Goal: Information Seeking & Learning: Find specific fact

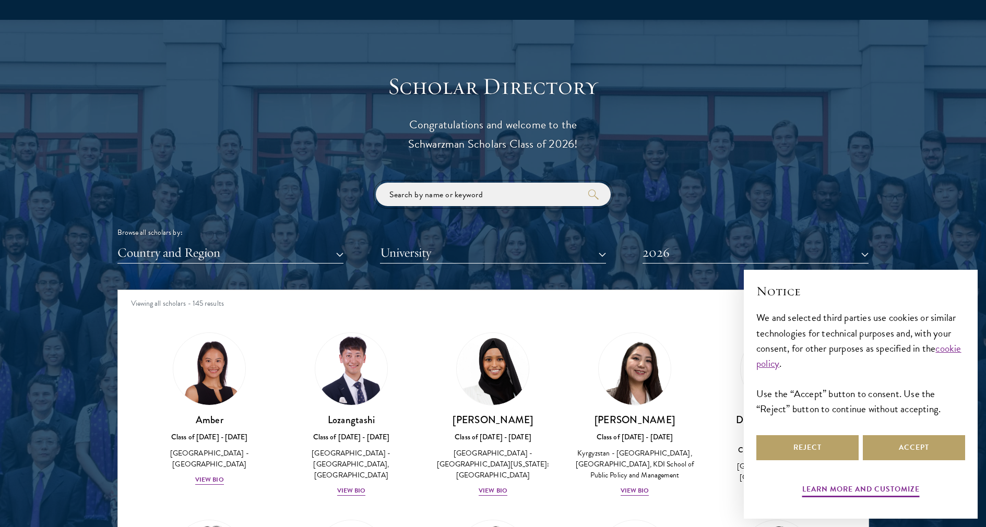
click at [440, 198] on input "search" at bounding box center [493, 194] width 235 height 23
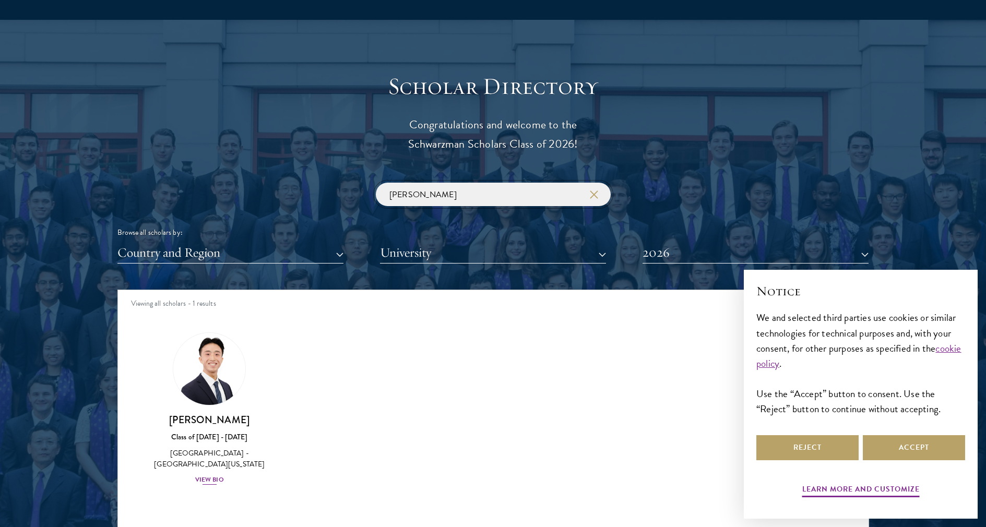
type input "[PERSON_NAME]"
click at [215, 483] on div "View Bio" at bounding box center [209, 480] width 29 height 10
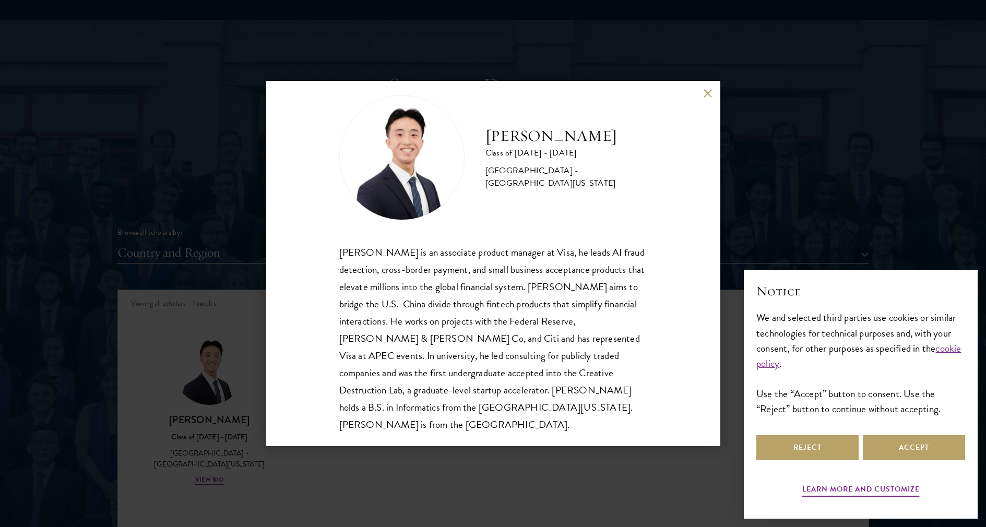
scroll to position [18, 0]
drag, startPoint x: 406, startPoint y: 375, endPoint x: 485, endPoint y: 374, distance: 78.3
click at [485, 374] on div "[PERSON_NAME] is an associate product manager at Visa, he leads AI fraud detect…" at bounding box center [493, 338] width 308 height 190
click at [500, 378] on div "[PERSON_NAME] is an associate product manager at Visa, he leads AI fraud detect…" at bounding box center [493, 338] width 308 height 190
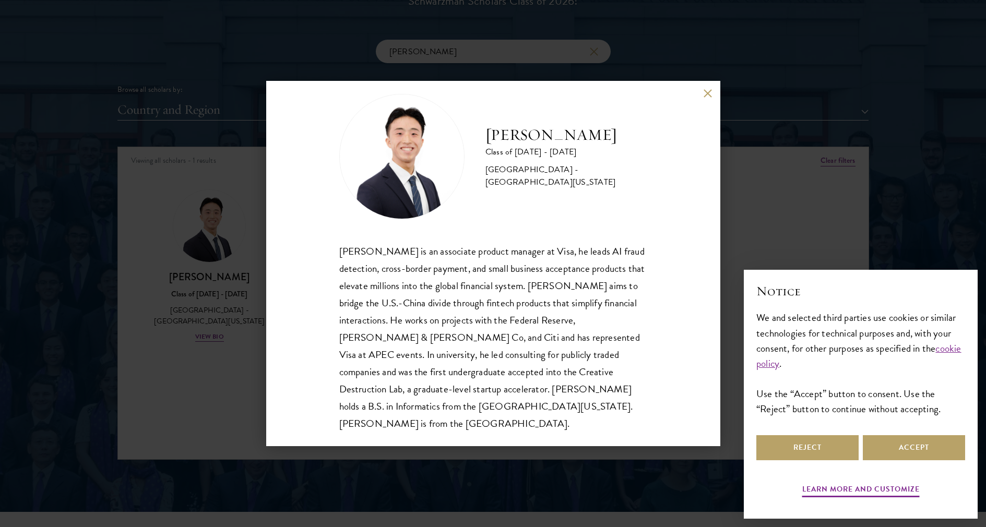
scroll to position [1252, 0]
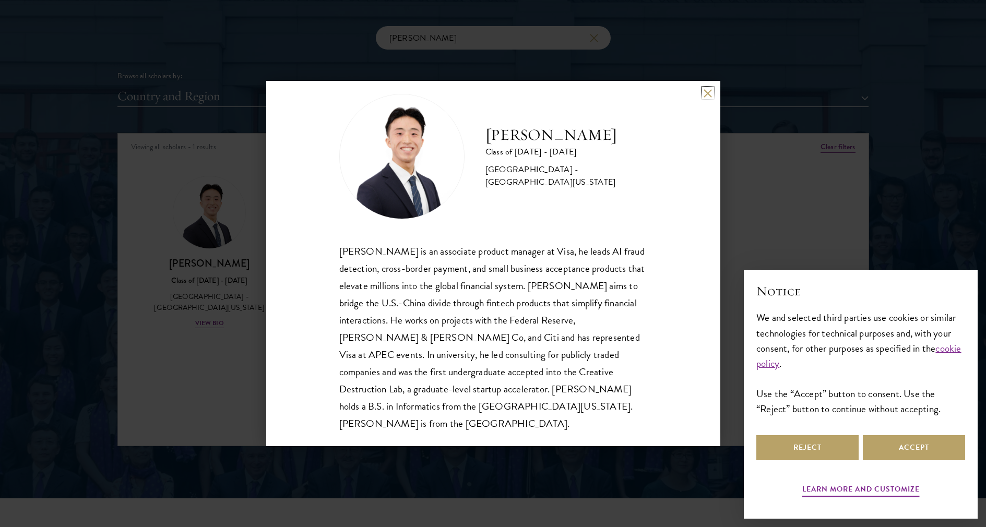
click at [710, 93] on button at bounding box center [707, 93] width 9 height 9
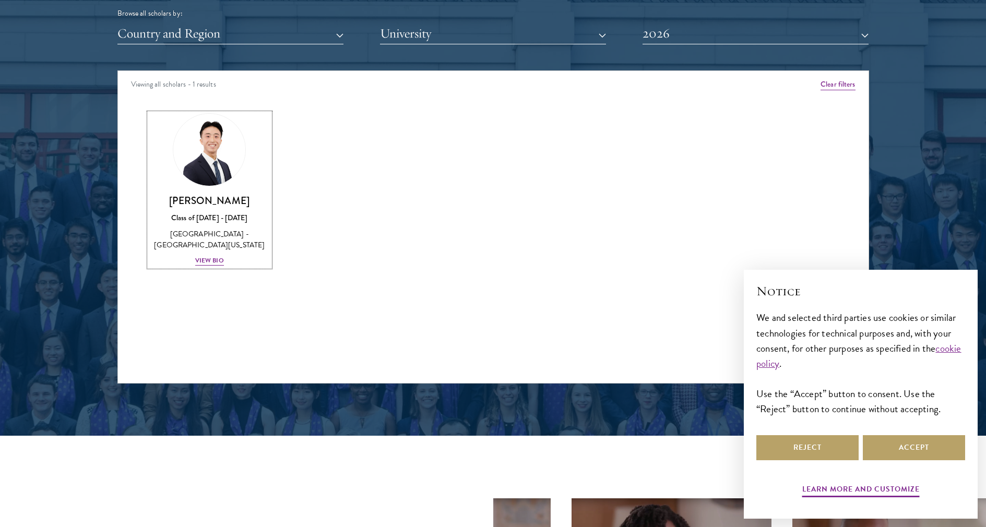
scroll to position [1565, 0]
